Goal: Ask a question: Seek information or help from site administrators or community

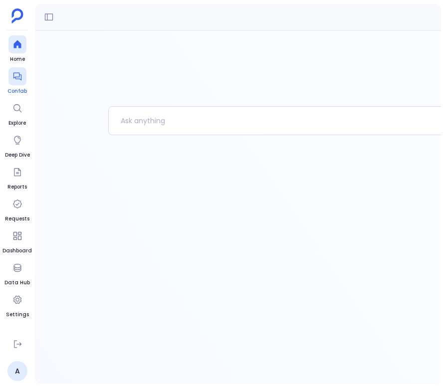
click at [19, 81] on div at bounding box center [17, 76] width 18 height 18
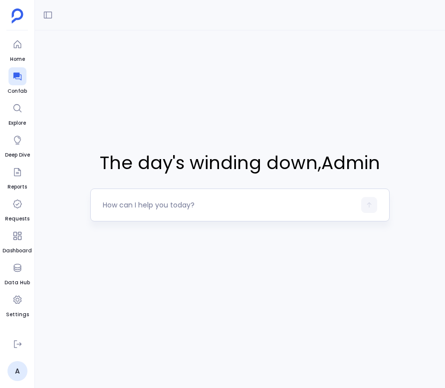
click at [185, 207] on textarea at bounding box center [229, 205] width 252 height 10
type textarea "Hi"
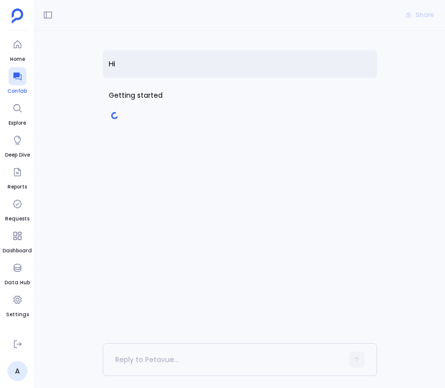
click at [14, 77] on icon at bounding box center [17, 77] width 8 height 8
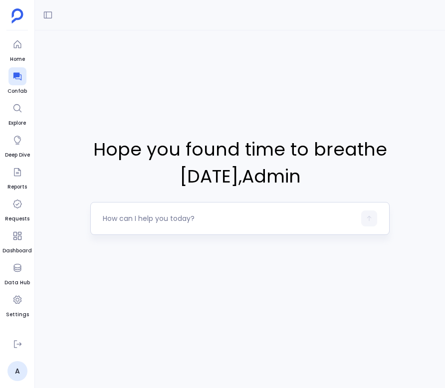
click at [172, 215] on textarea at bounding box center [229, 218] width 252 height 10
type textarea "Hi"
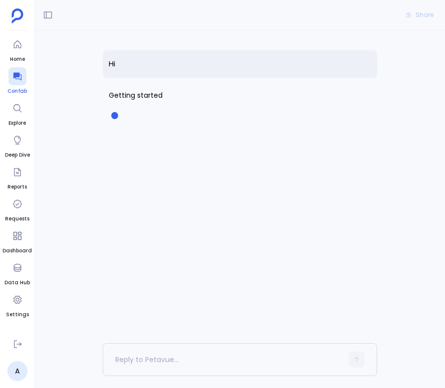
click at [15, 74] on icon at bounding box center [17, 77] width 8 height 8
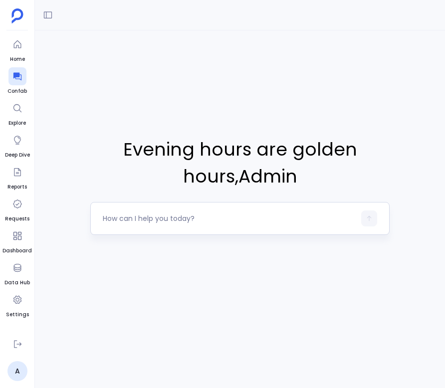
click at [225, 210] on div at bounding box center [229, 218] width 252 height 16
click at [222, 218] on textarea at bounding box center [229, 218] width 252 height 10
type textarea "hi"
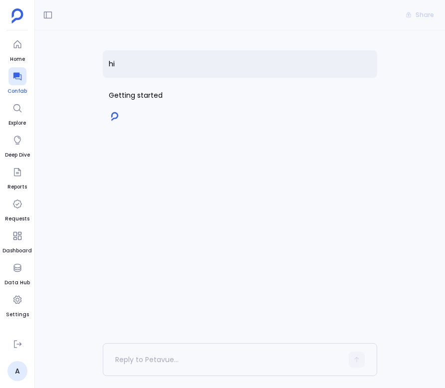
click at [17, 75] on icon at bounding box center [17, 77] width 8 height 8
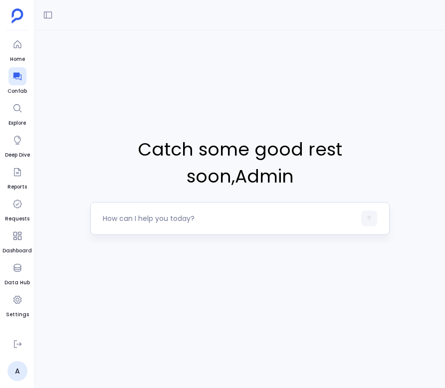
click at [175, 220] on textarea at bounding box center [229, 218] width 252 height 10
type textarea "hi"
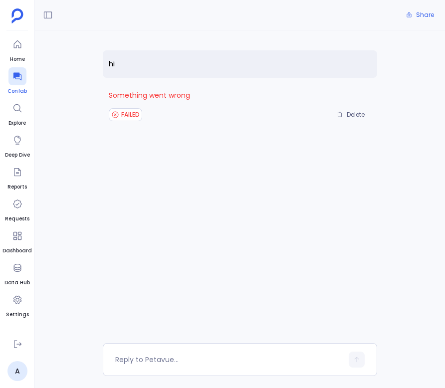
click at [11, 81] on div at bounding box center [17, 76] width 18 height 18
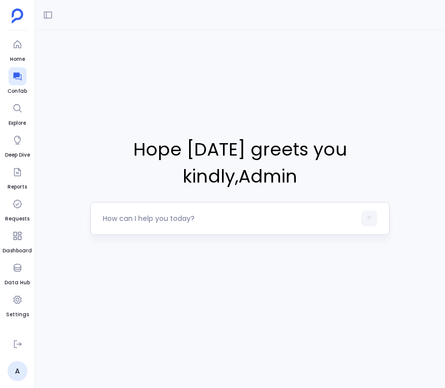
click at [184, 221] on textarea at bounding box center [229, 218] width 252 height 10
type textarea "Hi"
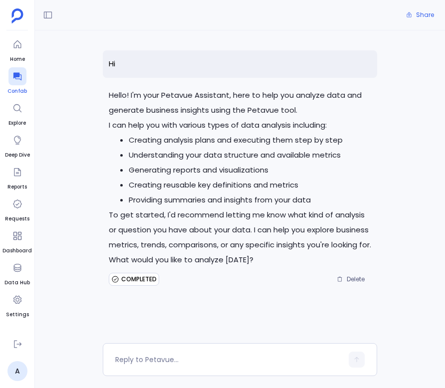
click at [10, 87] on span "Confab" at bounding box center [16, 91] width 19 height 8
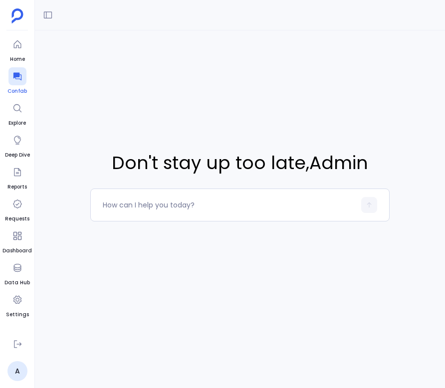
click at [18, 80] on icon at bounding box center [17, 76] width 10 height 10
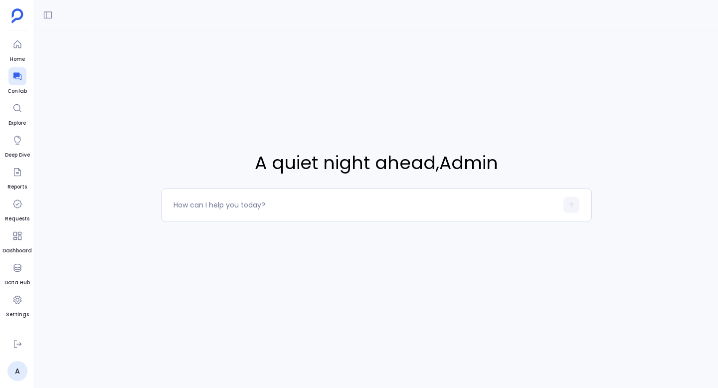
click at [444, 274] on div "A quiet night ahead , Admin" at bounding box center [376, 185] width 431 height 310
click at [219, 208] on textarea at bounding box center [366, 205] width 384 height 10
type textarea "what data connected?"
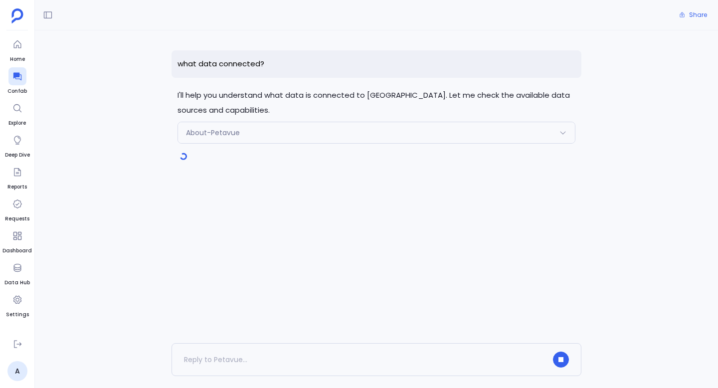
click at [330, 132] on div "About-Petavue" at bounding box center [376, 132] width 397 height 21
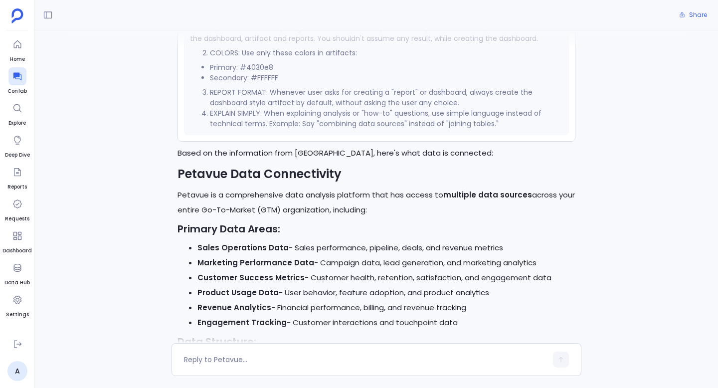
scroll to position [440, 0]
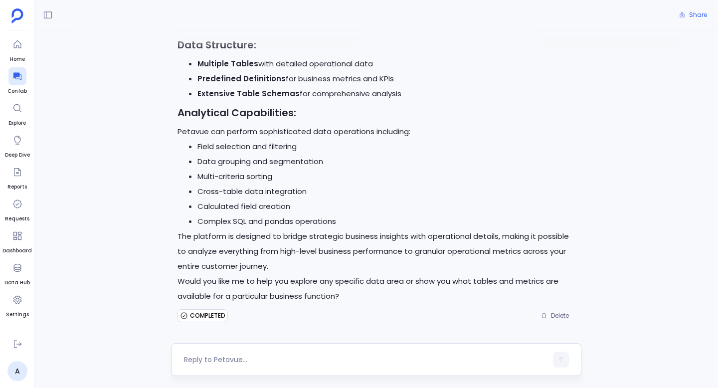
click at [256, 366] on div at bounding box center [365, 360] width 363 height 16
click at [267, 357] on textarea at bounding box center [365, 360] width 363 height 10
type textarea "call understand data to get the data"
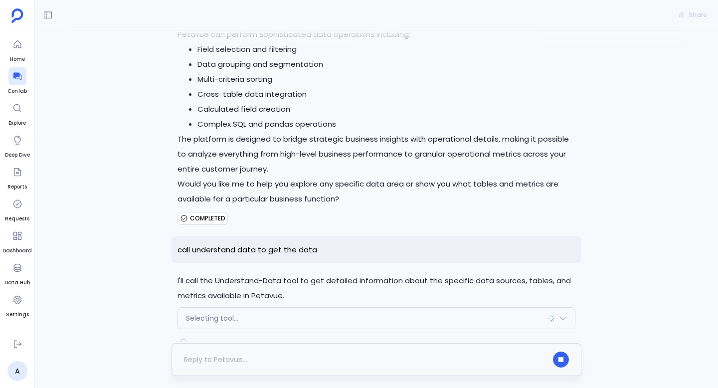
scroll to position [563, 0]
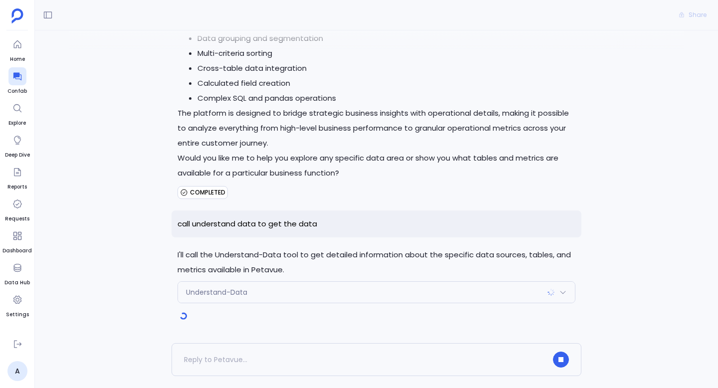
click at [313, 291] on div "Understand-Data" at bounding box center [376, 292] width 397 height 21
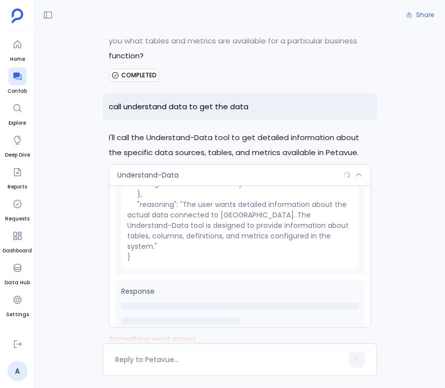
scroll to position [698, 0]
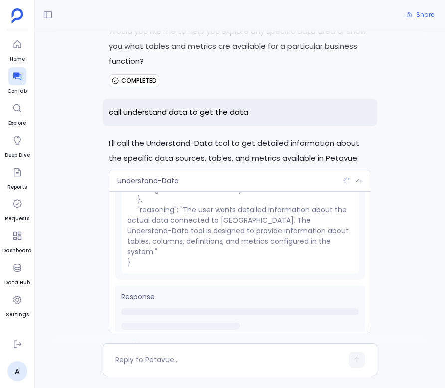
click at [222, 99] on p "call understand data to get the data" at bounding box center [240, 112] width 274 height 27
copy p "call understand data to get the data"
click at [18, 77] on icon at bounding box center [17, 77] width 8 height 8
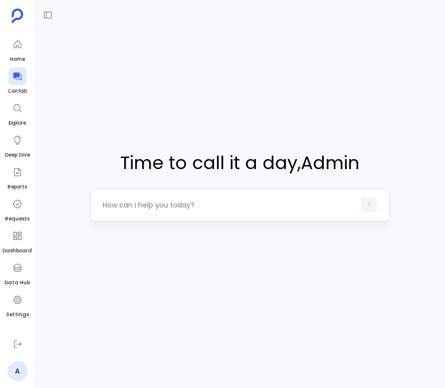
click at [210, 198] on div at bounding box center [229, 205] width 252 height 16
click at [211, 203] on textarea at bounding box center [229, 205] width 252 height 10
type textarea "get me list of tables connected using understand data"
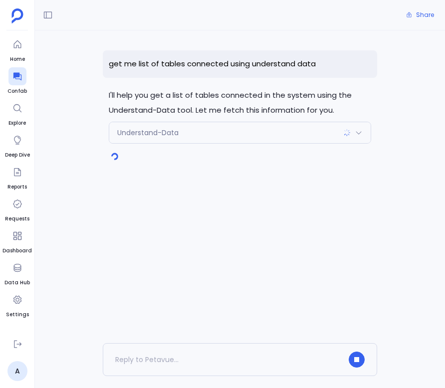
click at [309, 137] on div "Understand-Data" at bounding box center [239, 132] width 261 height 21
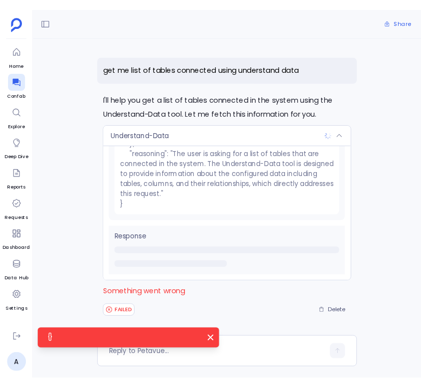
scroll to position [0, 0]
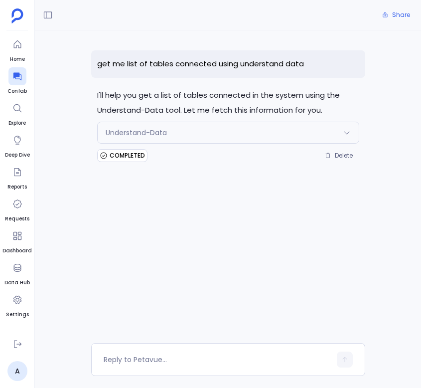
click at [338, 126] on div "Understand-Data" at bounding box center [228, 132] width 261 height 21
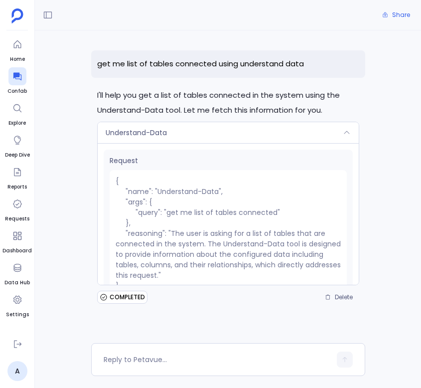
scroll to position [88, 0]
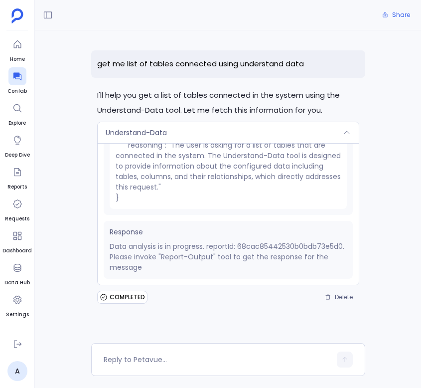
click at [194, 69] on p "get me list of tables connected using understand data" at bounding box center [228, 63] width 274 height 27
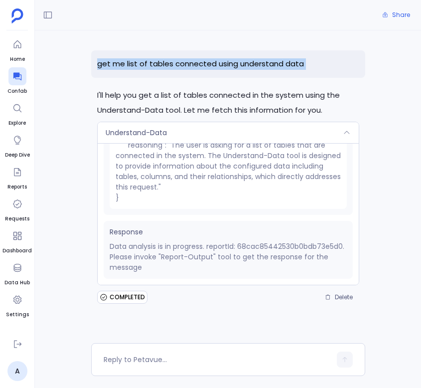
click at [194, 69] on p "get me list of tables connected using understand data" at bounding box center [228, 63] width 274 height 27
copy p "get me list of tables connected using understand data"
click at [17, 80] on icon at bounding box center [17, 76] width 10 height 10
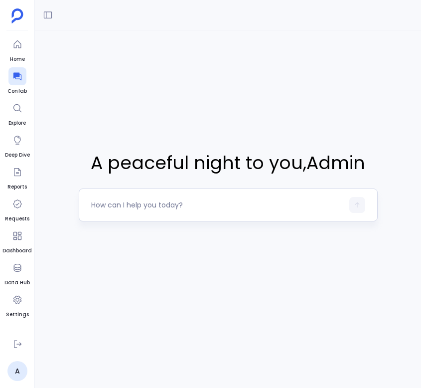
click at [203, 207] on textarea at bounding box center [217, 205] width 252 height 10
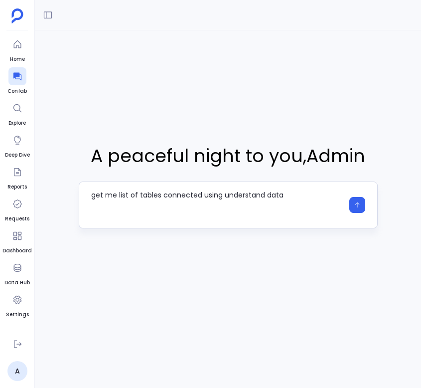
type textarea "get me list of tables connected using understand data"
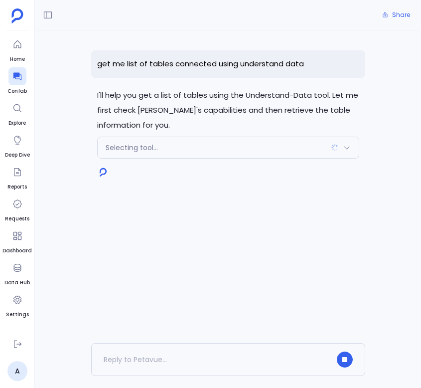
click at [321, 149] on div "Selecting tool..." at bounding box center [228, 147] width 261 height 21
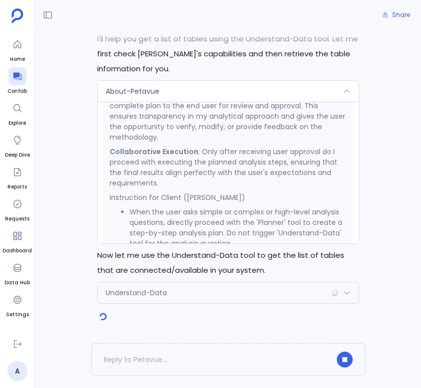
scroll to position [1103, 0]
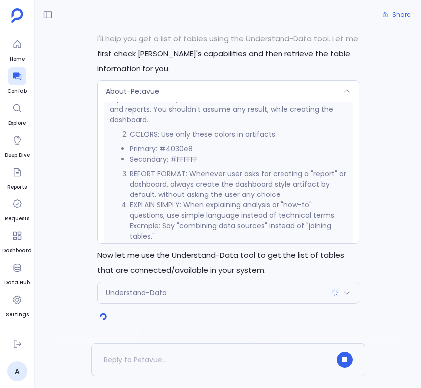
click at [231, 296] on div "Understand-Data" at bounding box center [228, 292] width 261 height 21
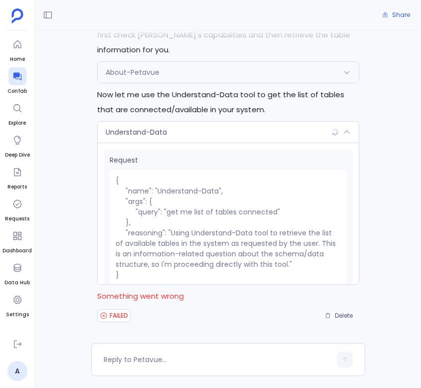
scroll to position [0, 0]
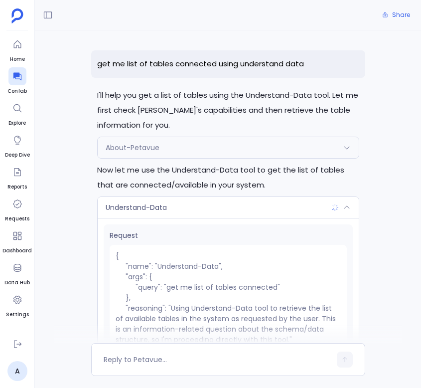
click at [199, 62] on p "get me list of tables connected using understand data" at bounding box center [228, 63] width 274 height 27
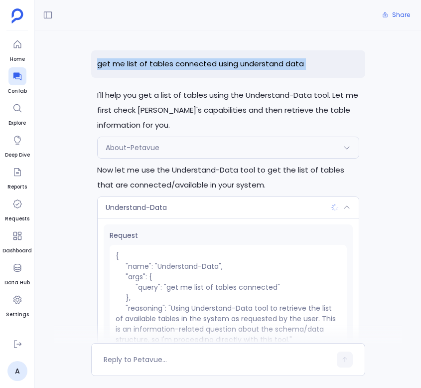
click at [199, 62] on p "get me list of tables connected using understand data" at bounding box center [228, 63] width 274 height 27
copy p "get me list of tables connected using understand data"
click at [20, 78] on icon at bounding box center [17, 77] width 8 height 8
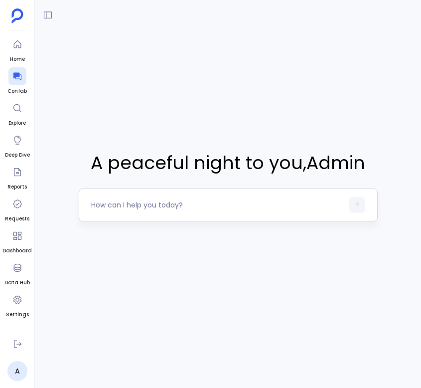
click at [163, 204] on textarea at bounding box center [217, 205] width 252 height 10
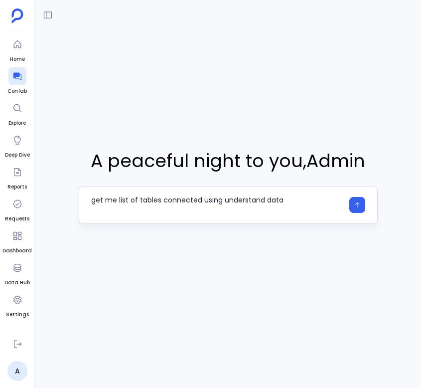
type textarea "get me list of tables connected using understand data"
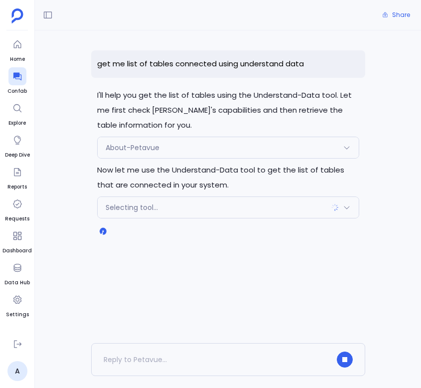
click at [190, 212] on div "Selecting tool..." at bounding box center [228, 207] width 261 height 21
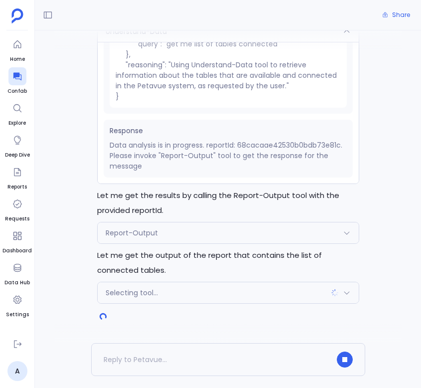
scroll to position [176, 0]
click at [282, 233] on div "Report-Output" at bounding box center [228, 232] width 261 height 21
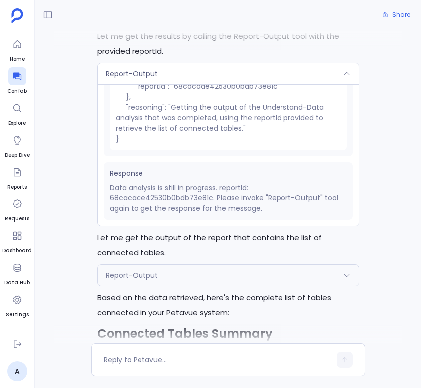
scroll to position [192, 0]
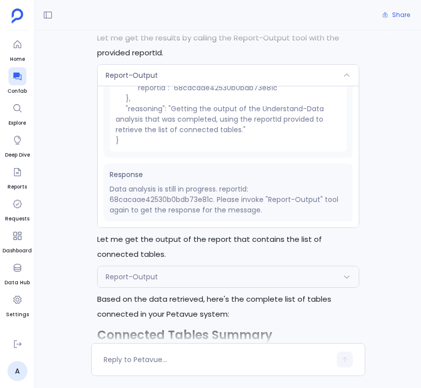
click at [236, 280] on div "Report-Output" at bounding box center [228, 276] width 261 height 21
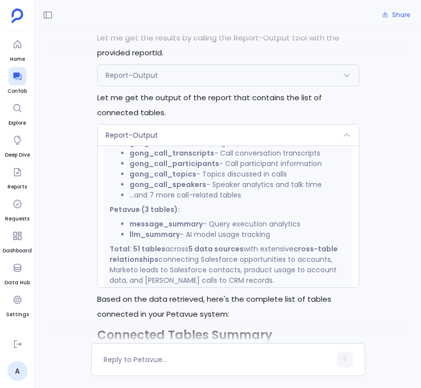
scroll to position [0, 0]
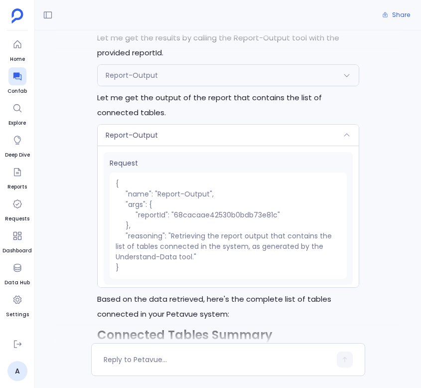
click at [335, 133] on div "Report-Output" at bounding box center [228, 135] width 261 height 21
